Goal: Transaction & Acquisition: Purchase product/service

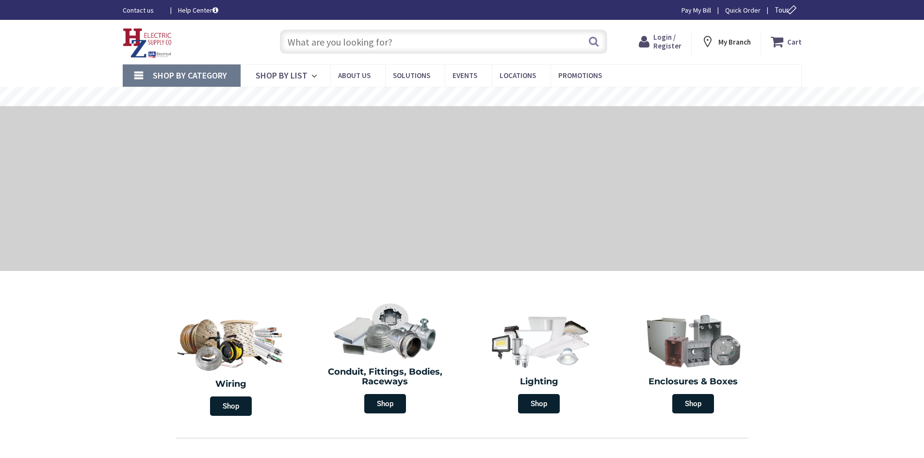
click at [408, 41] on input "text" at bounding box center [443, 42] width 327 height 24
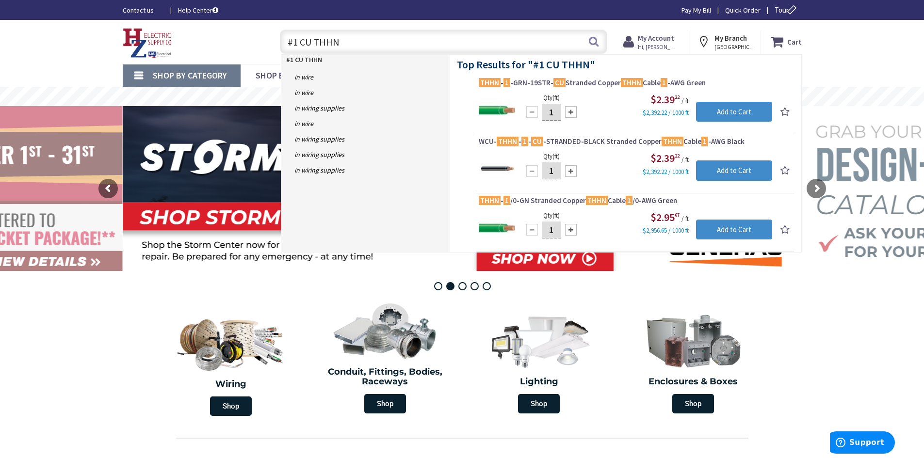
click at [297, 43] on input "#1 CU THHN" at bounding box center [443, 42] width 327 height 24
click at [297, 43] on input "#4 CU THHN" at bounding box center [443, 42] width 327 height 24
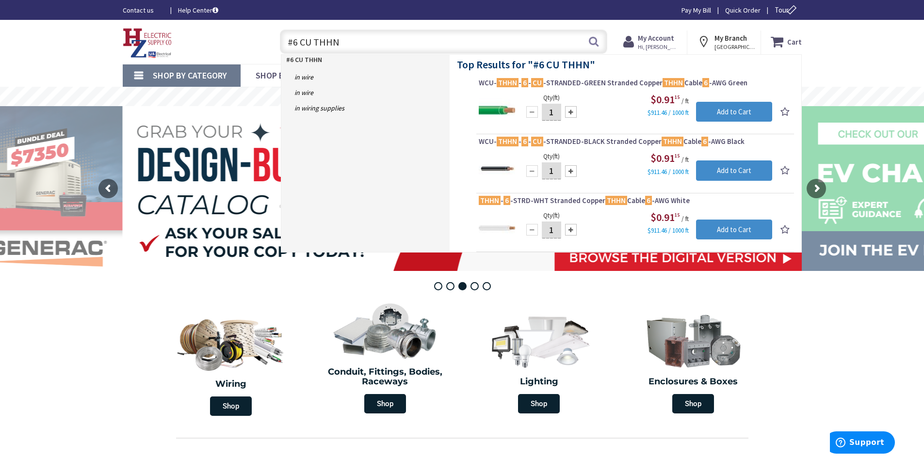
type input "#6 CU THHN"
